Goal: Task Accomplishment & Management: Complete application form

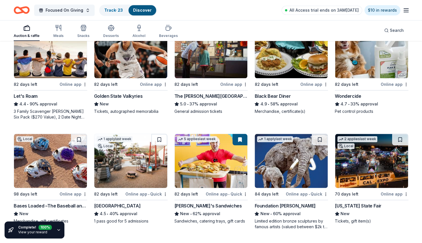
scroll to position [294, 0]
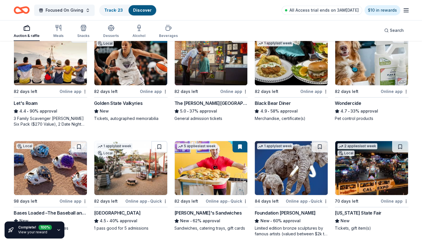
click at [210, 60] on img at bounding box center [211, 58] width 73 height 54
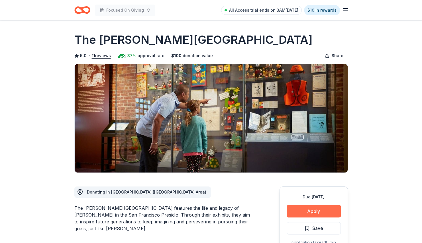
click at [312, 207] on button "Apply" at bounding box center [313, 211] width 54 height 13
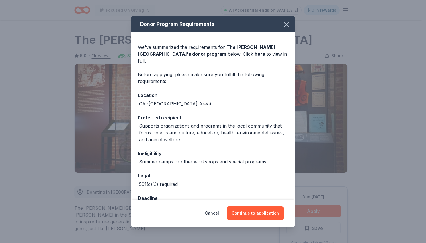
scroll to position [34, 0]
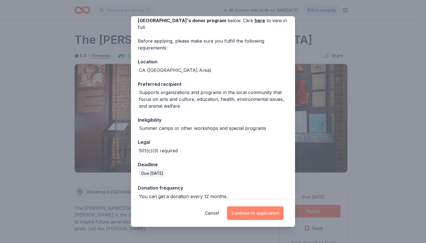
click at [255, 216] on button "Continue to application" at bounding box center [255, 214] width 57 height 14
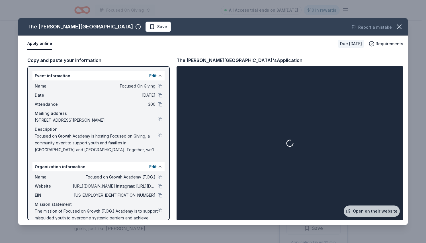
click at [158, 210] on button at bounding box center [160, 210] width 5 height 5
